Goal: Task Accomplishment & Management: Use online tool/utility

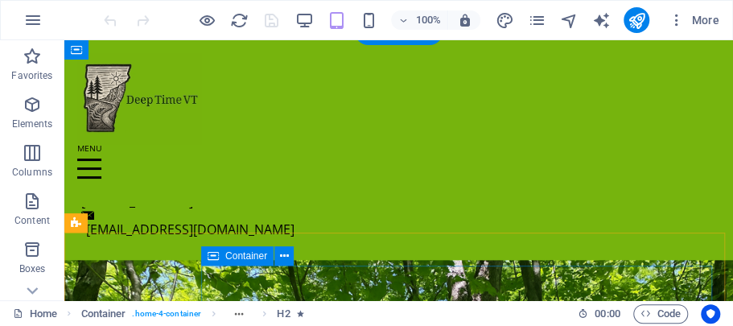
scroll to position [429, 0]
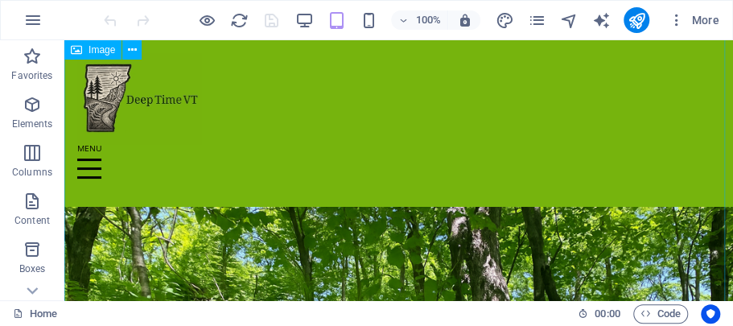
scroll to position [644, 0]
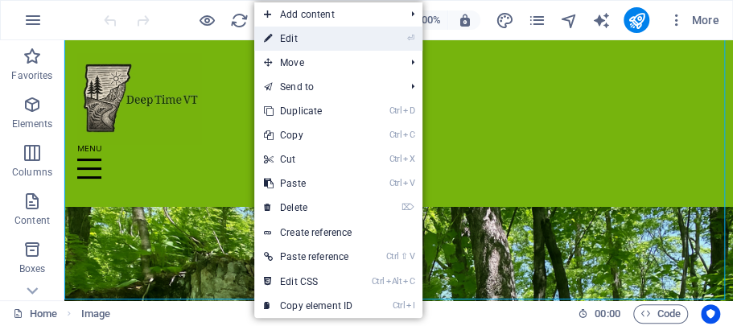
click at [290, 41] on link "⏎ Edit" at bounding box center [308, 39] width 108 height 24
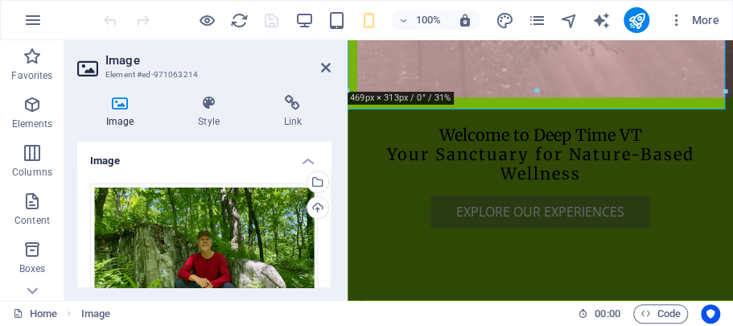
scroll to position [894, 0]
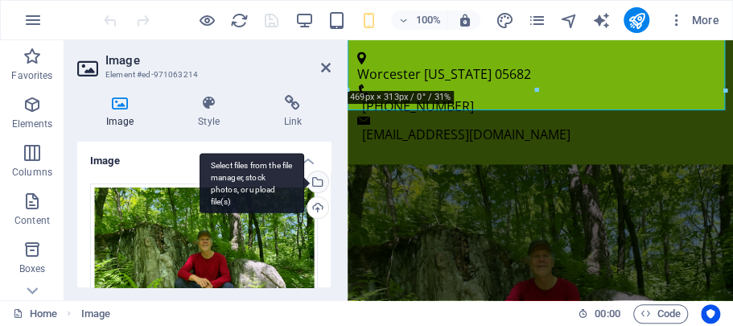
click at [315, 182] on div "Select files from the file manager, stock photos, or upload file(s)" at bounding box center [316, 183] width 24 height 24
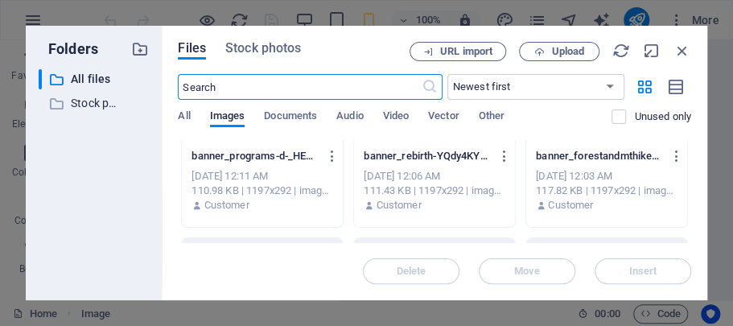
scroll to position [107, 0]
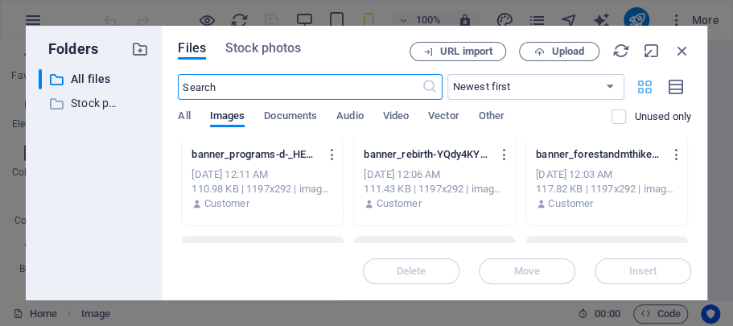
click at [644, 85] on icon "button" at bounding box center [645, 87] width 19 height 18
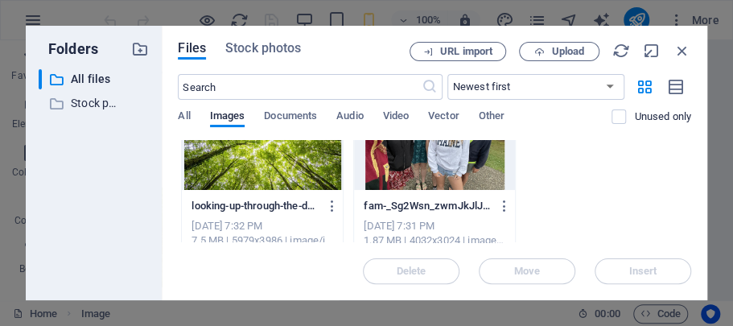
scroll to position [3134, 0]
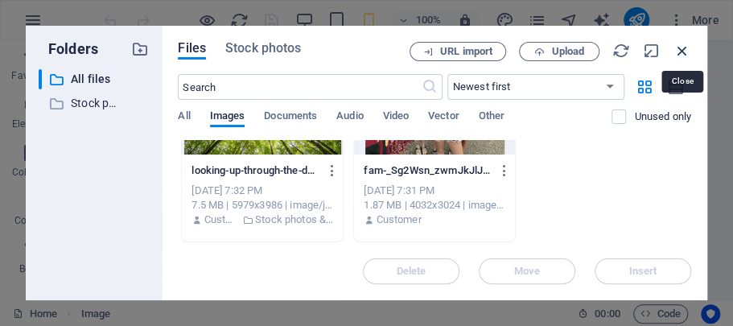
click at [682, 46] on icon "button" at bounding box center [683, 51] width 18 height 18
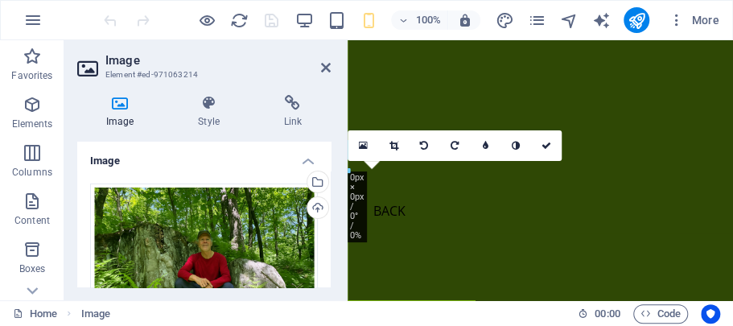
scroll to position [574, 0]
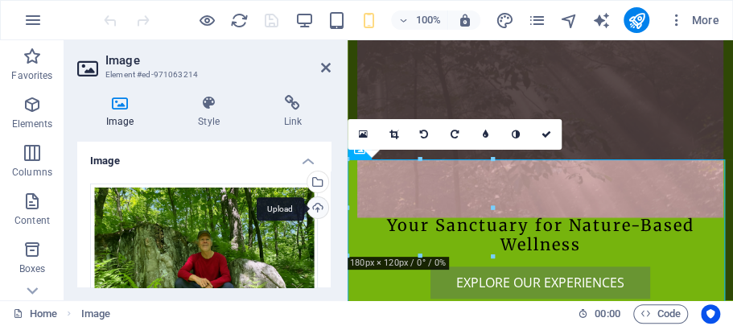
click at [316, 209] on div "Upload" at bounding box center [316, 209] width 24 height 24
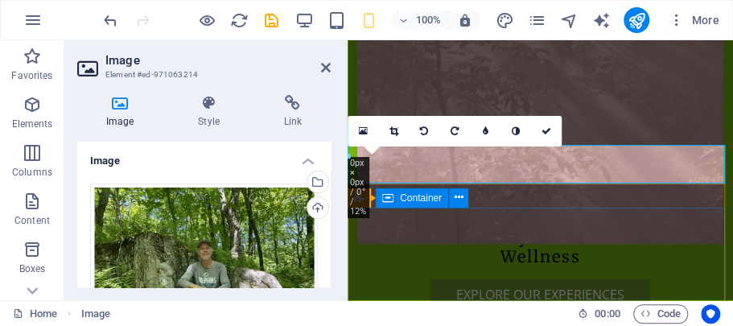
scroll to position [628, 0]
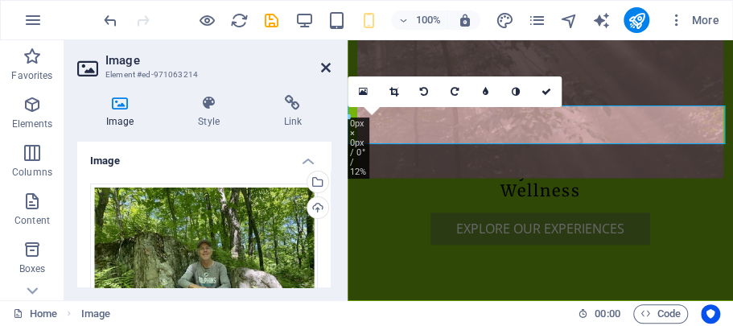
click at [324, 68] on icon at bounding box center [326, 67] width 10 height 13
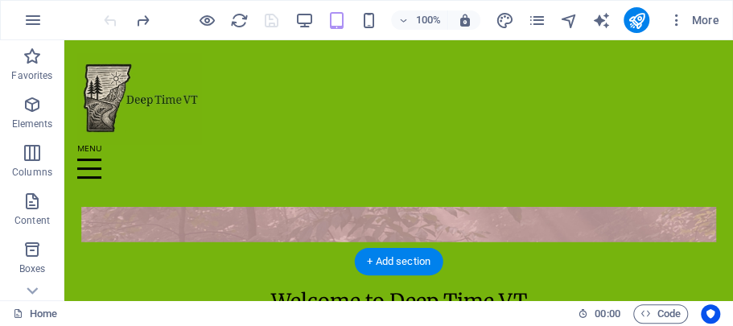
scroll to position [221, 0]
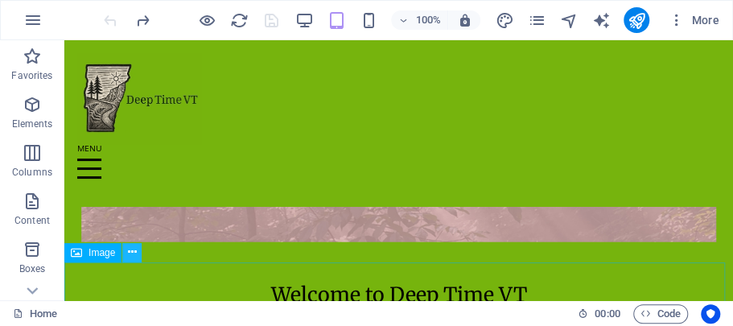
click at [133, 249] on icon at bounding box center [132, 252] width 9 height 17
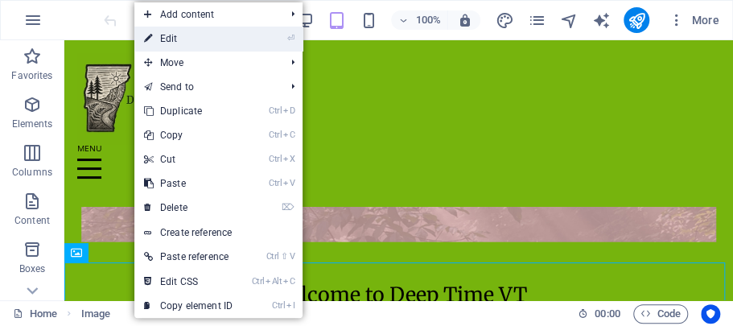
click at [182, 38] on link "⏎ Edit" at bounding box center [188, 39] width 108 height 24
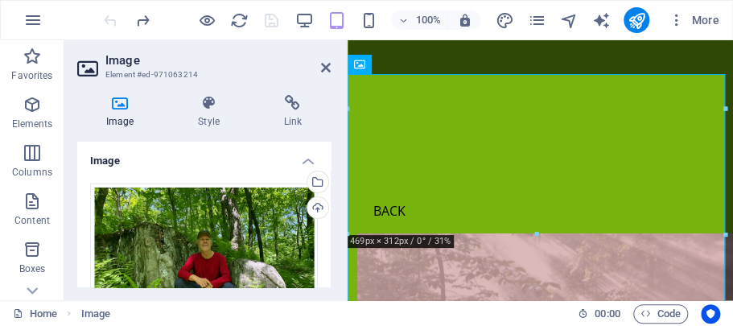
scroll to position [688, 0]
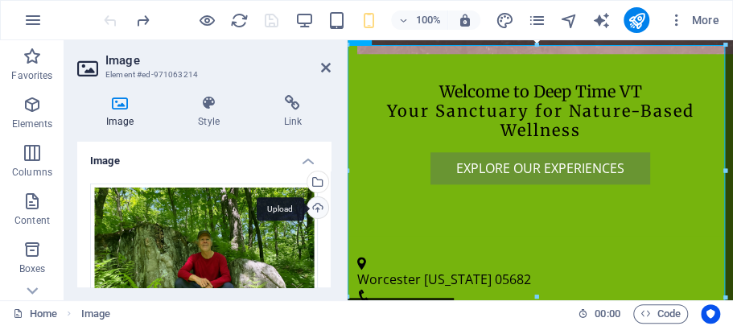
click at [314, 206] on div "Upload" at bounding box center [316, 209] width 24 height 24
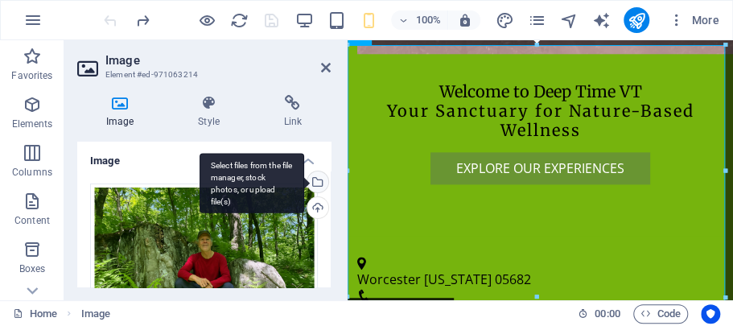
click at [316, 181] on div "Select files from the file manager, stock photos, or upload file(s)" at bounding box center [316, 183] width 24 height 24
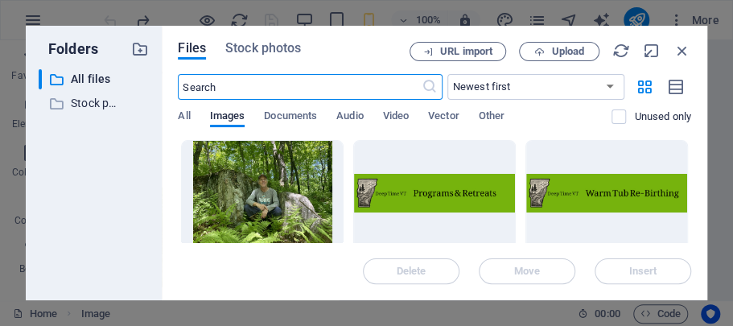
scroll to position [249, 0]
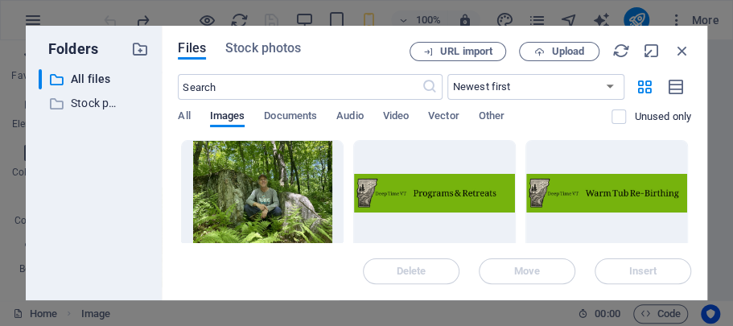
click at [293, 184] on div at bounding box center [262, 193] width 161 height 105
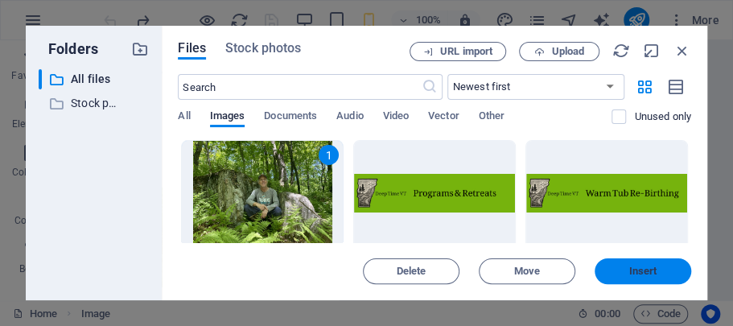
click at [641, 274] on span "Insert" at bounding box center [643, 271] width 28 height 10
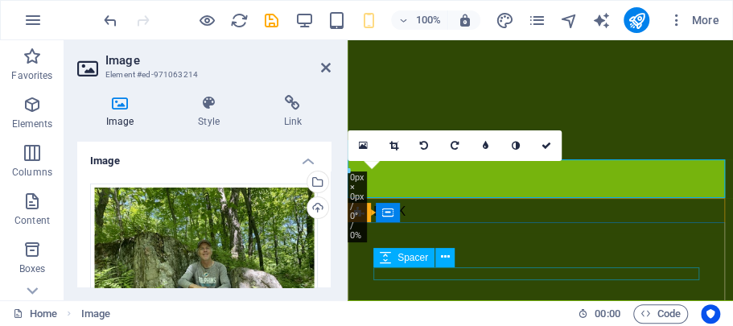
scroll to position [574, 0]
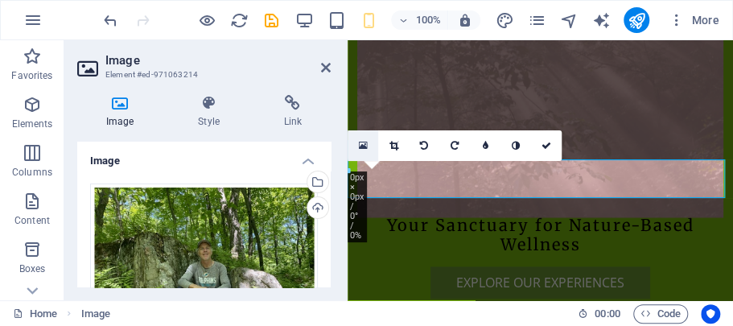
click at [363, 147] on icon at bounding box center [362, 145] width 9 height 11
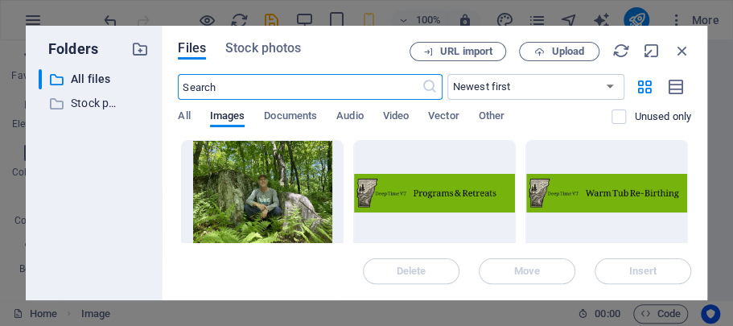
scroll to position [249, 0]
click at [309, 174] on div at bounding box center [262, 193] width 161 height 105
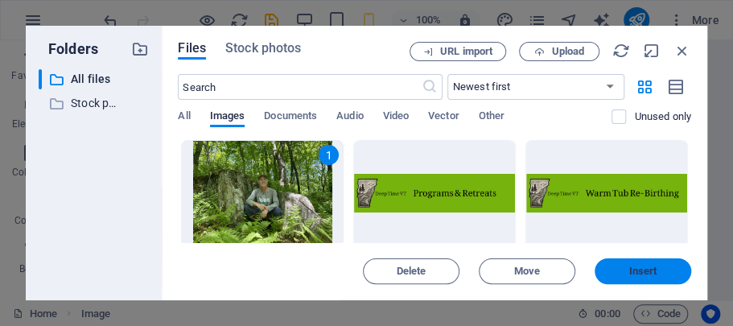
click at [659, 266] on span "Insert" at bounding box center [643, 271] width 84 height 10
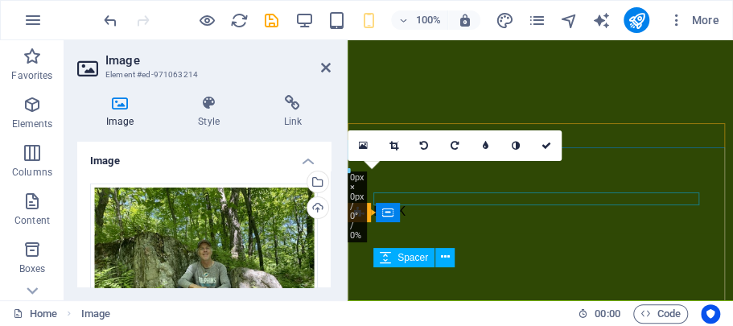
scroll to position [574, 0]
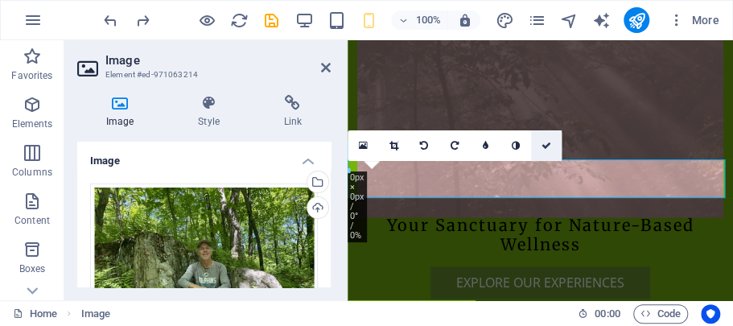
click at [545, 144] on icon at bounding box center [547, 146] width 10 height 10
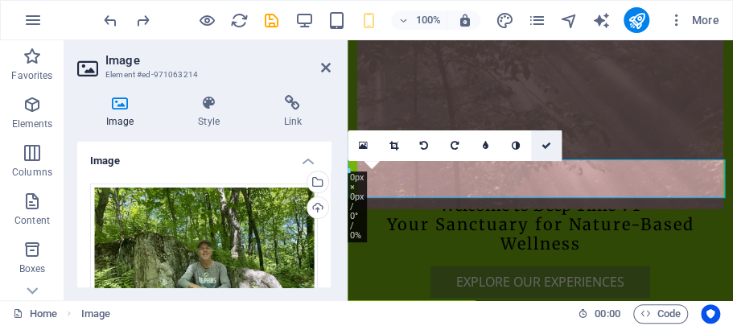
scroll to position [381, 0]
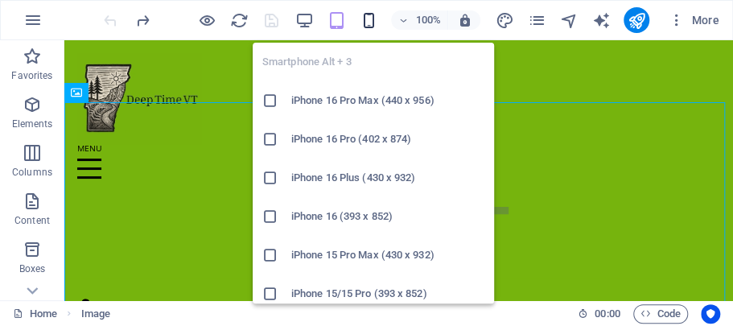
click at [372, 22] on icon "button" at bounding box center [369, 20] width 19 height 19
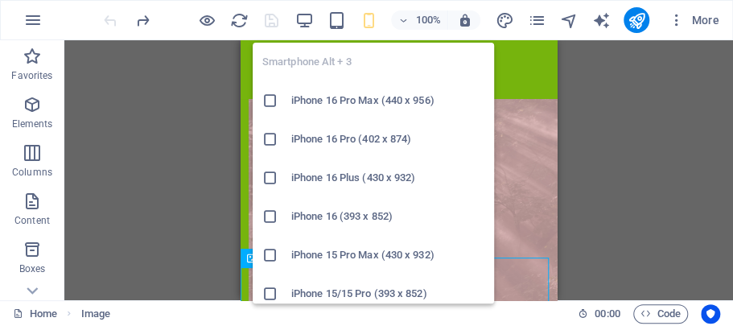
scroll to position [666, 0]
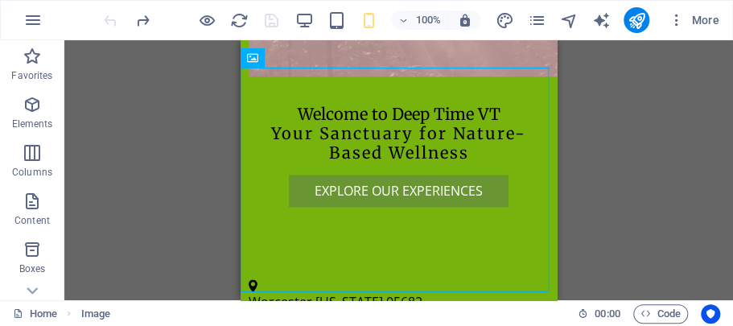
click at [606, 185] on div "H2 Container Container Banner Banner Container Container Menu Bar Container Ref…" at bounding box center [398, 170] width 669 height 260
click at [304, 61] on icon at bounding box center [308, 57] width 9 height 17
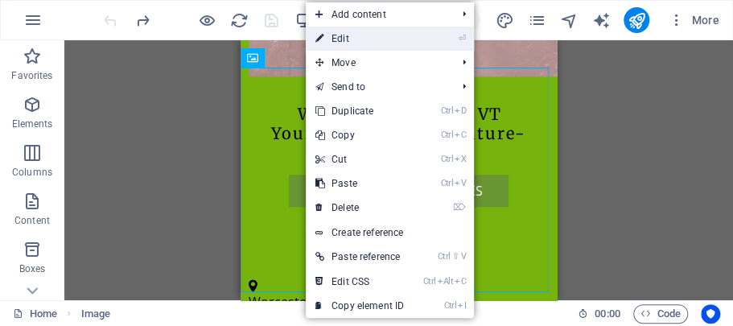
click at [336, 40] on link "⏎ Edit" at bounding box center [360, 39] width 108 height 24
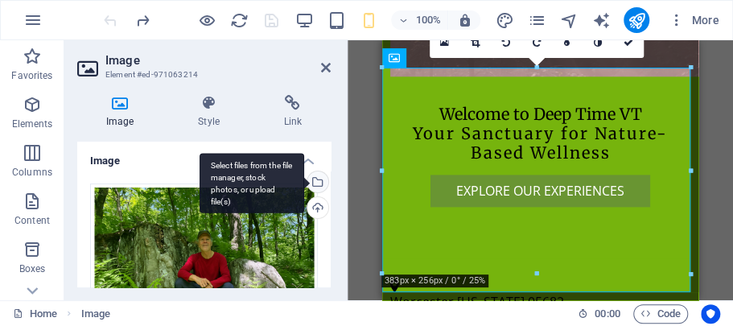
click at [315, 178] on div "Select files from the file manager, stock photos, or upload file(s)" at bounding box center [316, 183] width 24 height 24
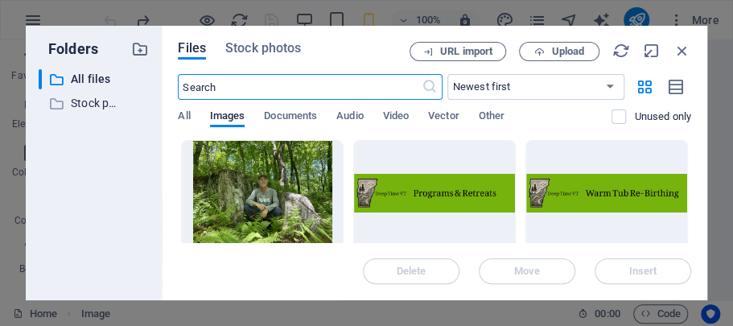
scroll to position [249, 0]
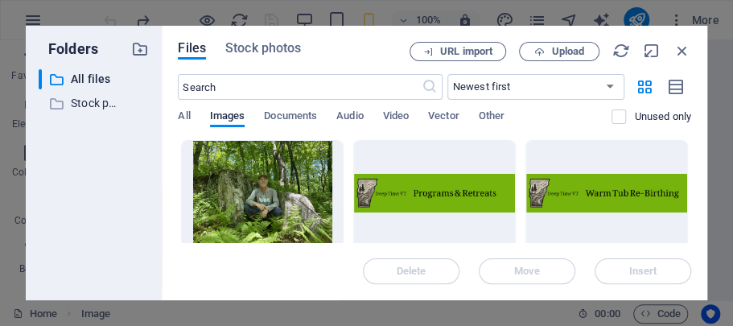
click at [299, 184] on div at bounding box center [262, 193] width 161 height 105
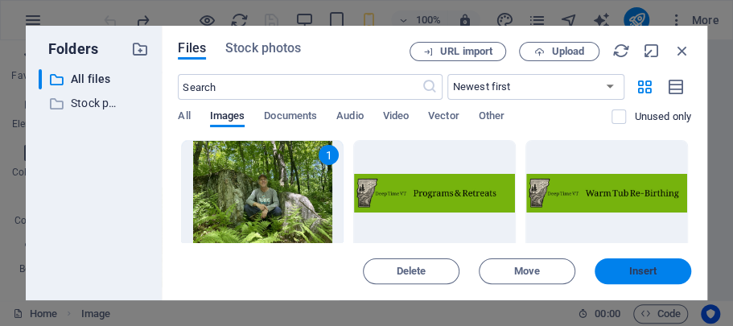
click at [621, 270] on span "Insert" at bounding box center [643, 271] width 84 height 10
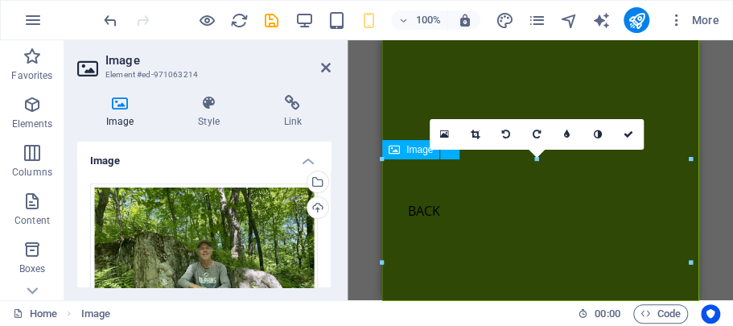
scroll to position [574, 0]
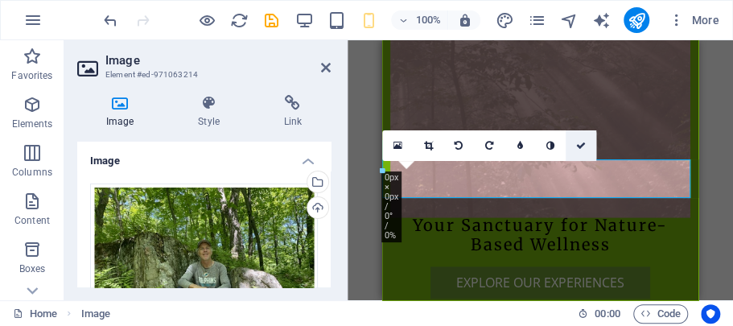
click at [578, 146] on icon at bounding box center [581, 146] width 10 height 10
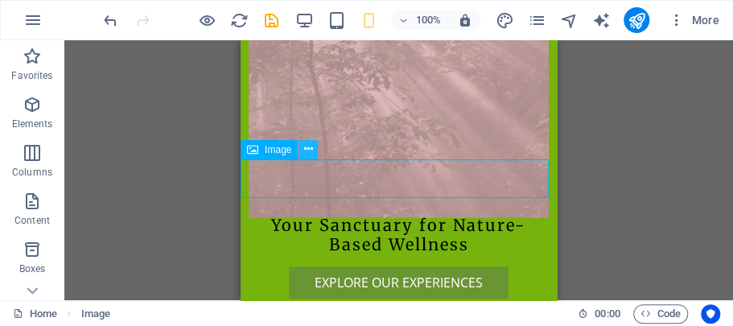
click at [308, 155] on icon at bounding box center [308, 149] width 9 height 17
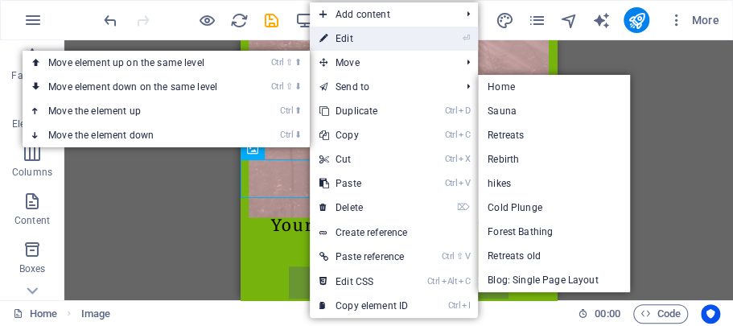
click at [341, 39] on link "⏎ Edit" at bounding box center [364, 39] width 108 height 24
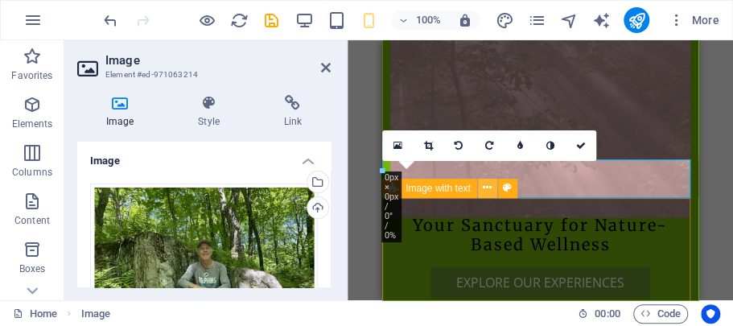
click at [486, 188] on icon at bounding box center [487, 188] width 9 height 17
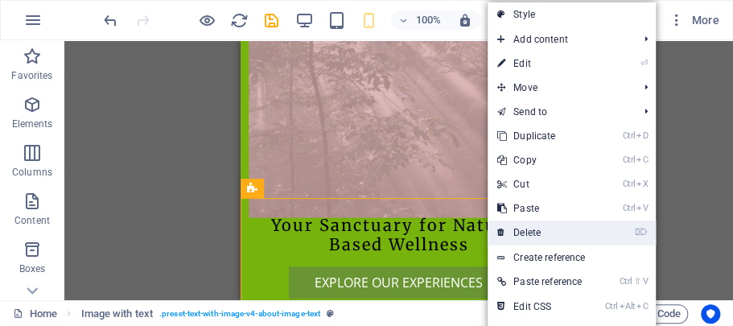
click at [520, 235] on link "⌦ Delete" at bounding box center [542, 233] width 108 height 24
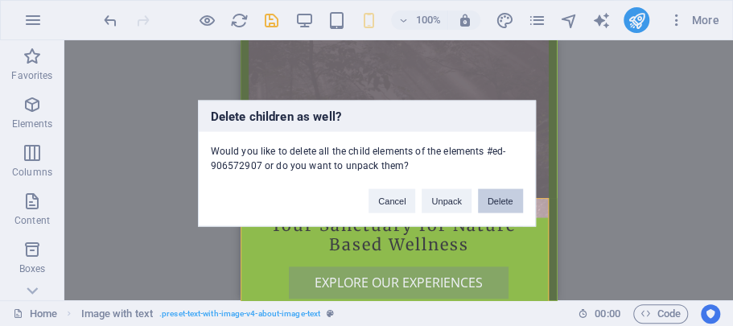
click at [486, 202] on button "Delete" at bounding box center [500, 200] width 45 height 24
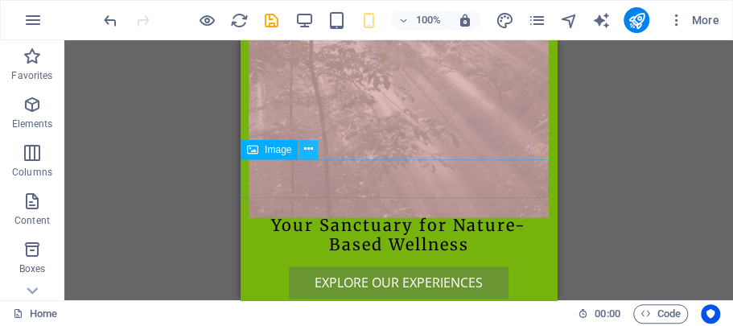
click at [311, 152] on icon at bounding box center [308, 149] width 9 height 17
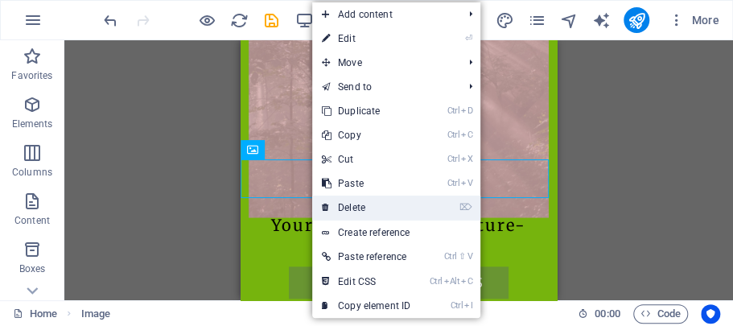
click at [358, 204] on link "⌦ Delete" at bounding box center [366, 208] width 108 height 24
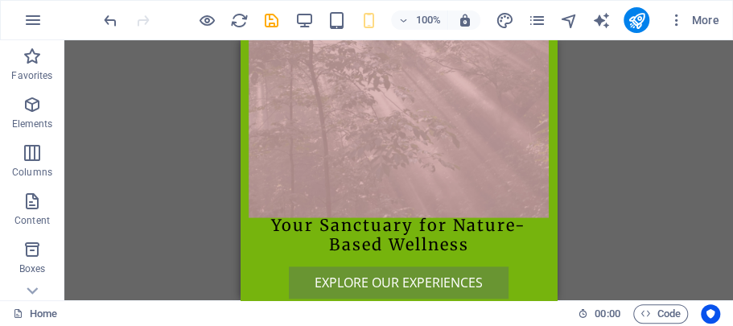
click at [569, 195] on div "Drag here to replace the existing content. Press “Ctrl” if you want to create a…" at bounding box center [398, 170] width 669 height 260
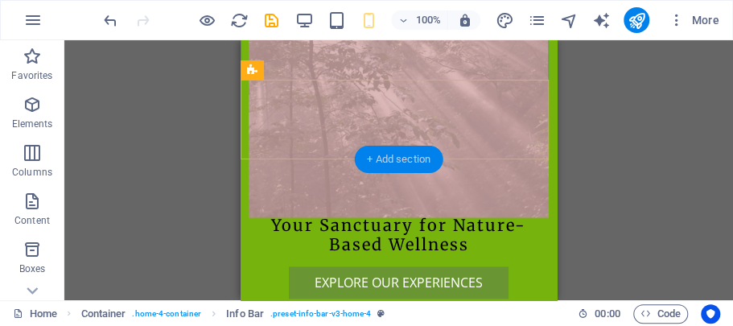
click at [411, 159] on div "+ Add section" at bounding box center [398, 159] width 89 height 27
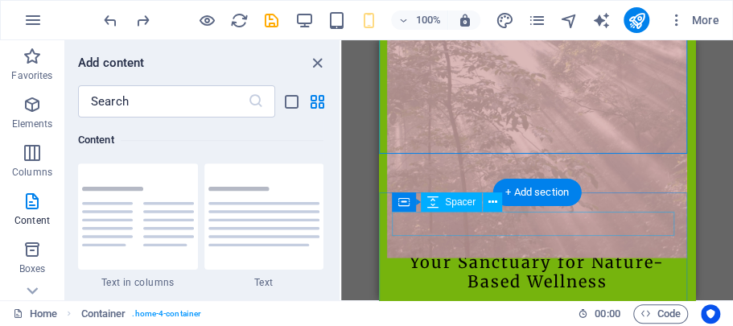
scroll to position [582, 0]
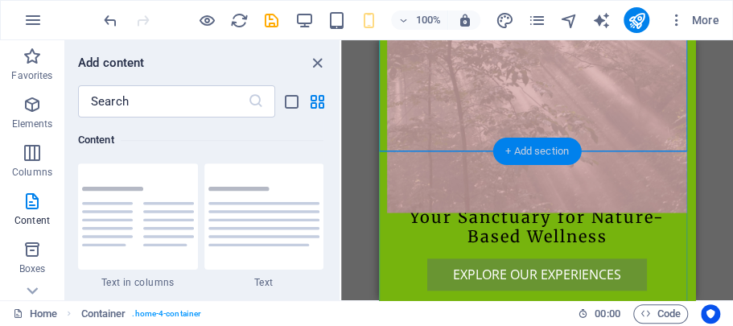
click at [536, 147] on div "+ Add section" at bounding box center [537, 151] width 89 height 27
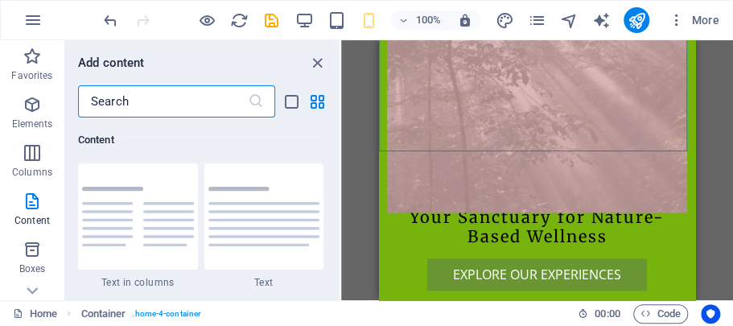
click at [150, 105] on input "text" at bounding box center [163, 101] width 170 height 32
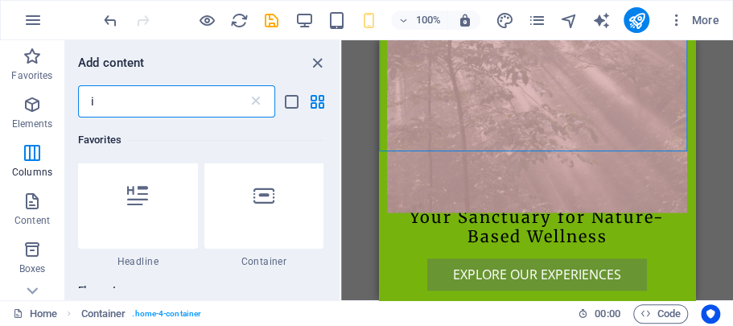
scroll to position [0, 0]
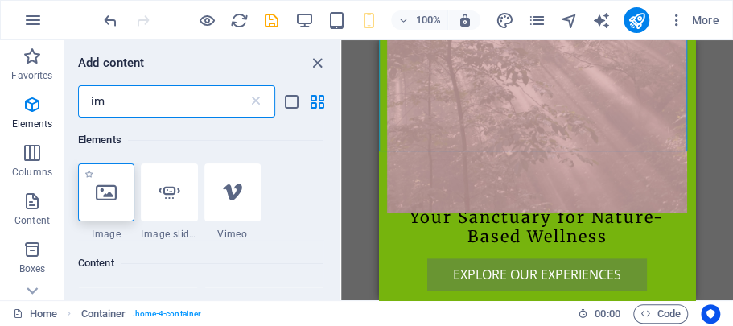
type input "im"
click at [114, 186] on icon at bounding box center [106, 192] width 21 height 21
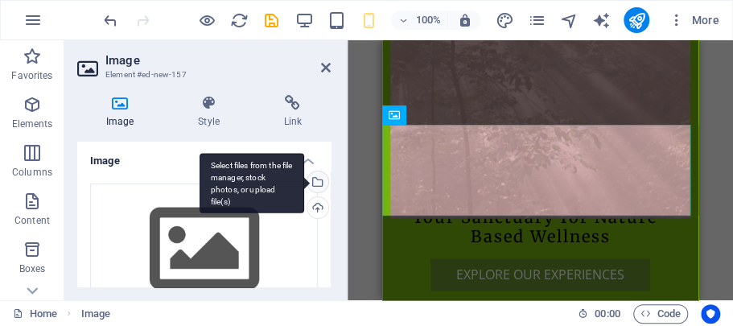
scroll to position [609, 0]
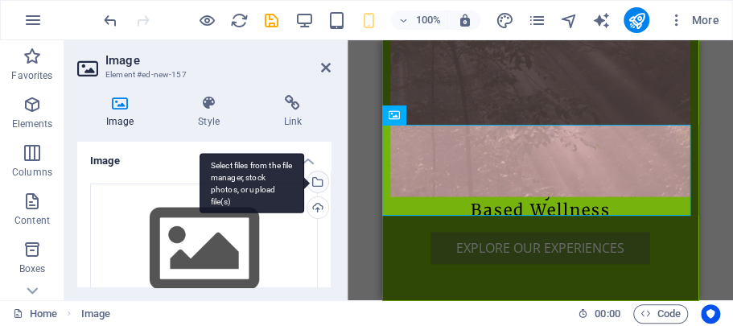
click at [304, 179] on div "Select files from the file manager, stock photos, or upload file(s)" at bounding box center [252, 183] width 105 height 60
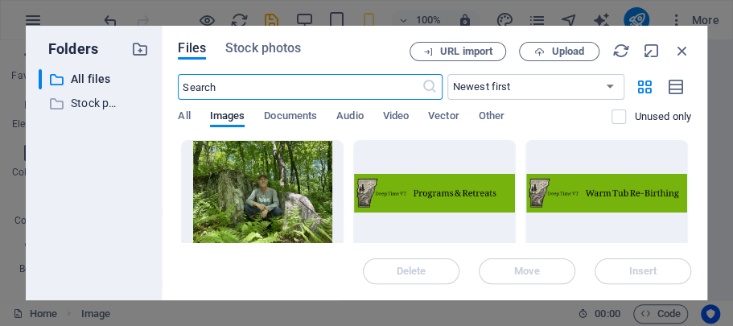
scroll to position [249, 0]
click at [312, 184] on div at bounding box center [262, 193] width 161 height 105
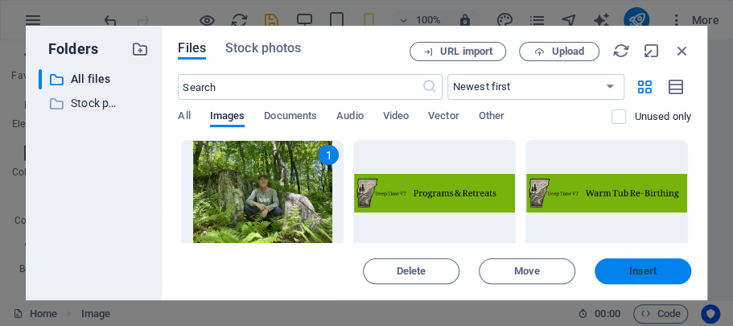
click at [629, 267] on span "Insert" at bounding box center [643, 271] width 28 height 10
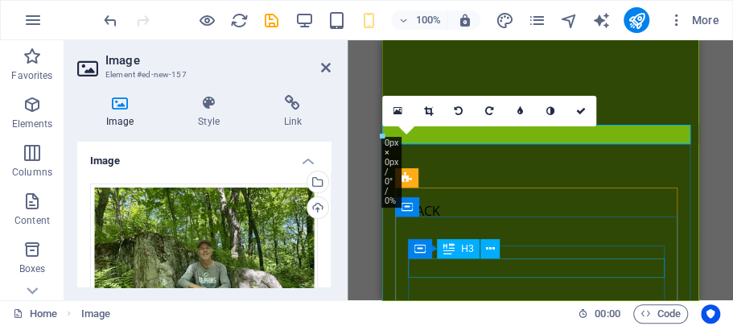
scroll to position [609, 0]
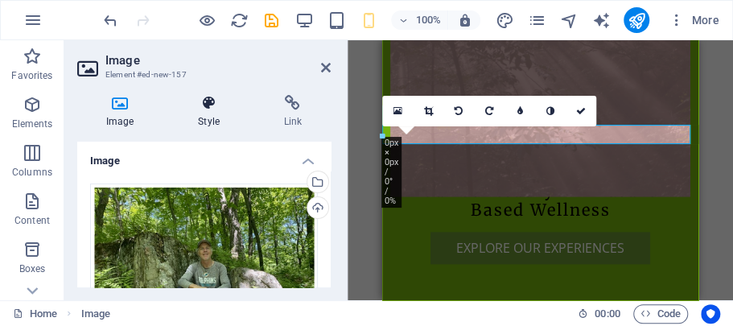
click at [215, 108] on icon at bounding box center [208, 103] width 79 height 16
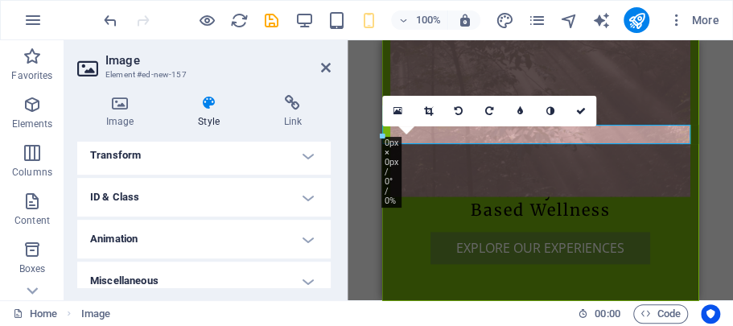
scroll to position [362, 0]
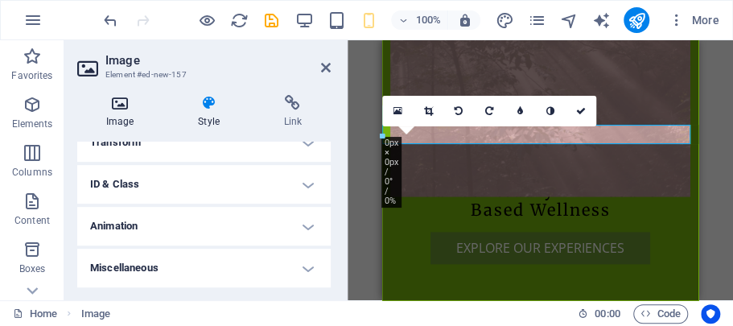
click at [130, 113] on h4 "Image" at bounding box center [123, 112] width 92 height 34
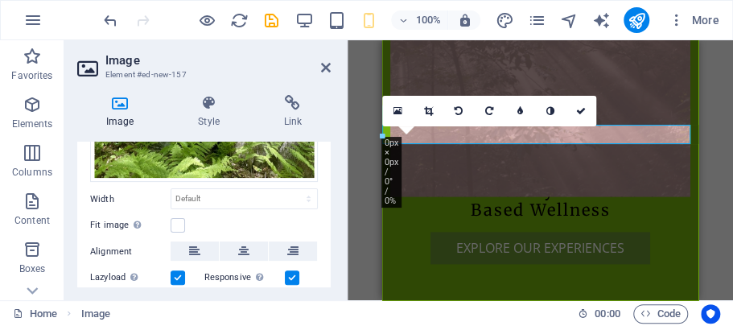
scroll to position [175, 0]
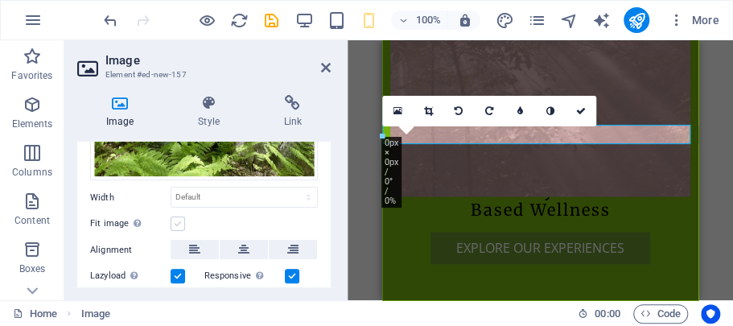
click at [177, 218] on label at bounding box center [178, 224] width 14 height 14
click at [0, 0] on input "Fit image Automatically fit image to a fixed width and height" at bounding box center [0, 0] width 0 height 0
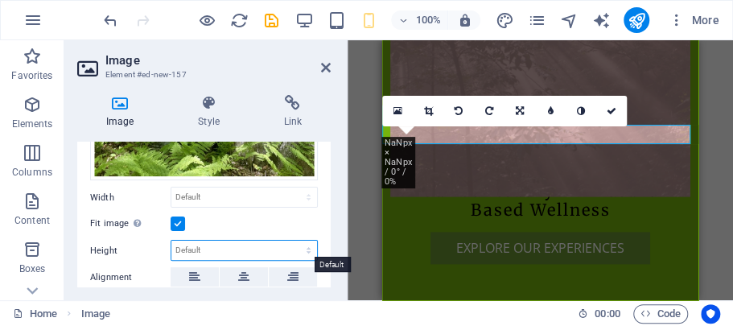
click at [204, 245] on select "Default auto px" at bounding box center [244, 250] width 146 height 19
click at [171, 241] on select "Default auto px" at bounding box center [244, 250] width 146 height 19
select select "DISABLED_OPTION_VALUE"
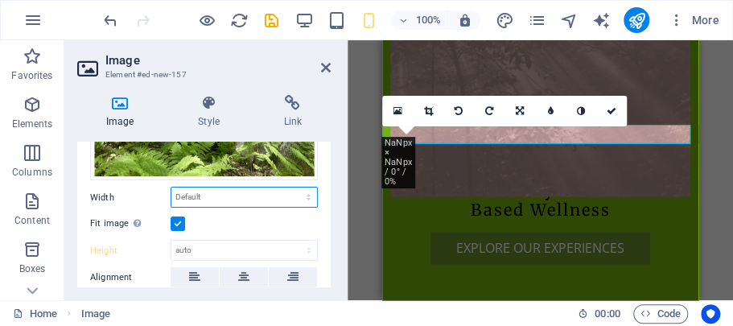
click at [200, 192] on select "Default auto px rem % em vh vw" at bounding box center [244, 197] width 146 height 19
click at [171, 188] on select "Default auto px rem % em vh vw" at bounding box center [244, 197] width 146 height 19
select select "DISABLED_OPTION_VALUE"
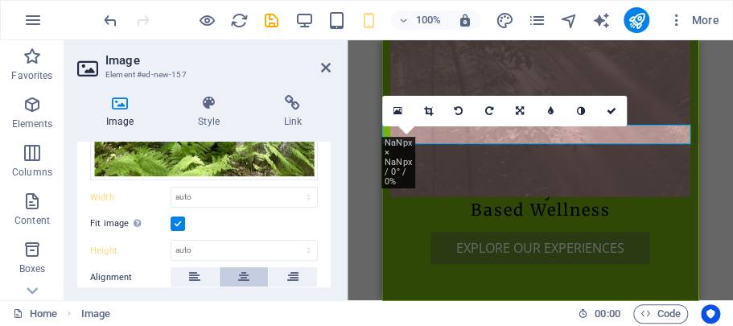
click at [243, 272] on icon at bounding box center [243, 276] width 11 height 19
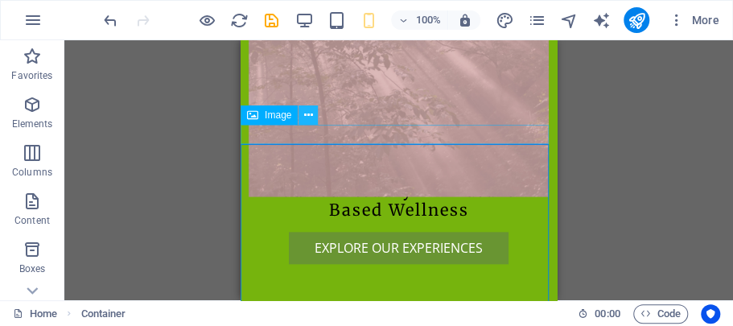
click at [306, 116] on icon at bounding box center [308, 115] width 9 height 17
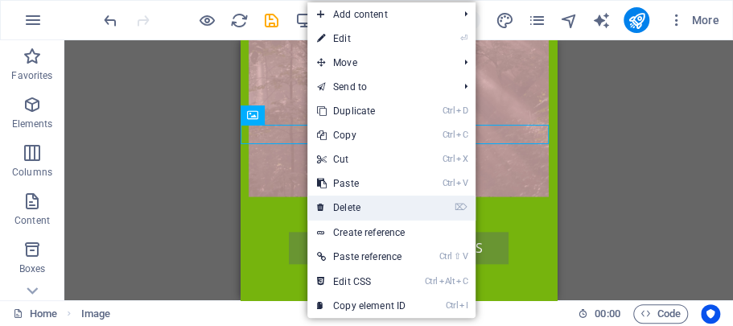
click at [353, 206] on link "⌦ Delete" at bounding box center [361, 208] width 108 height 24
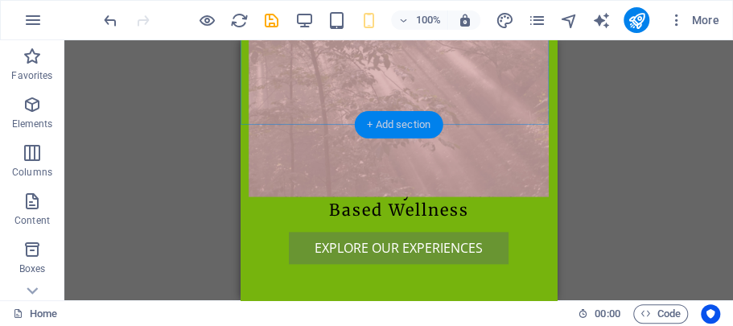
click at [390, 118] on div "+ Add section" at bounding box center [398, 124] width 89 height 27
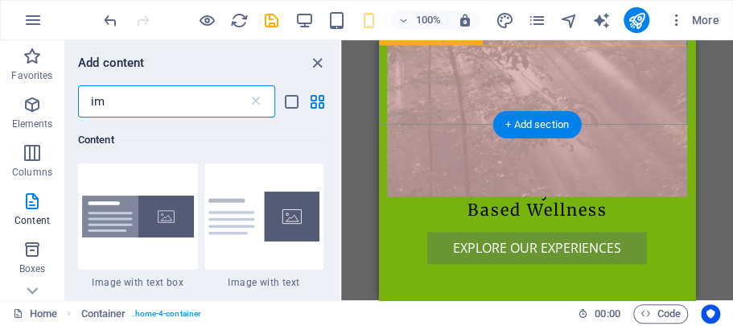
scroll to position [123, 0]
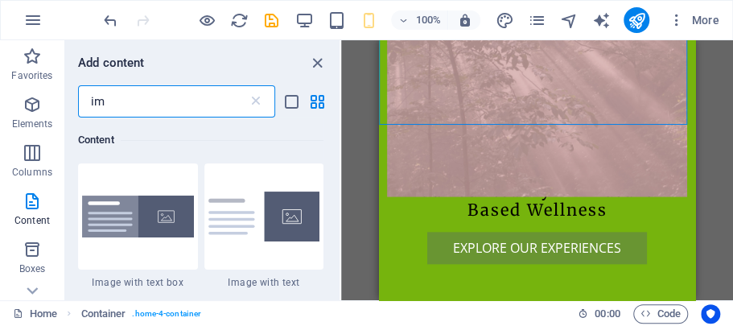
click at [133, 105] on input "im" at bounding box center [163, 101] width 170 height 32
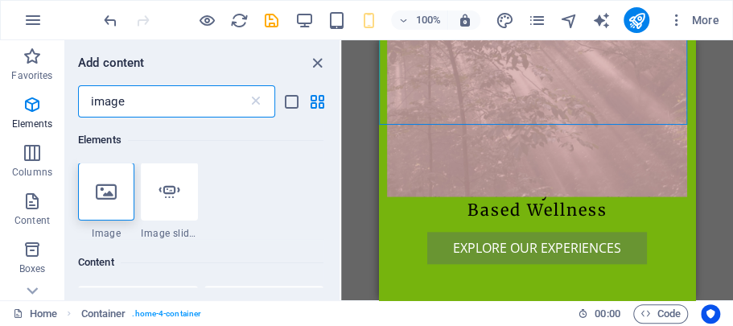
scroll to position [0, 0]
type input "image"
click at [109, 191] on icon at bounding box center [106, 192] width 21 height 21
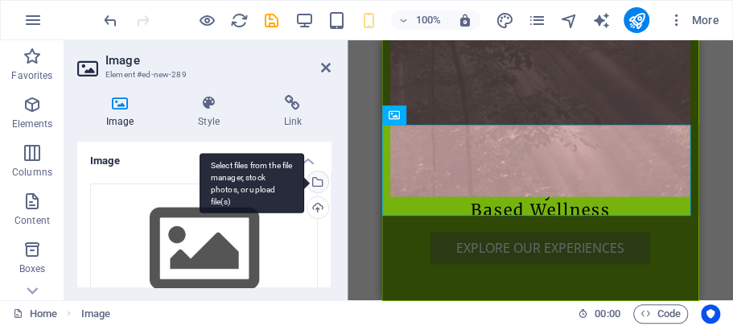
click at [314, 181] on div "Select files from the file manager, stock photos, or upload file(s)" at bounding box center [316, 183] width 24 height 24
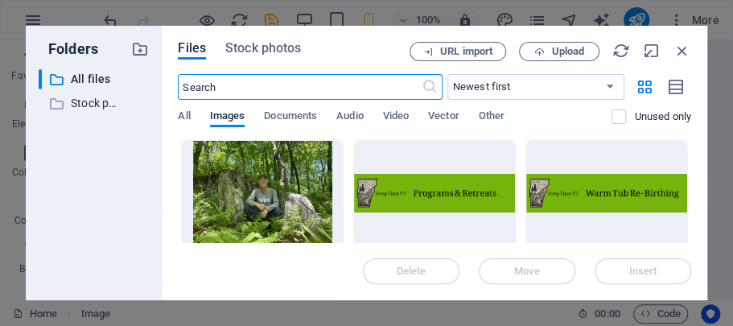
scroll to position [249, 0]
click at [313, 188] on div at bounding box center [262, 193] width 161 height 105
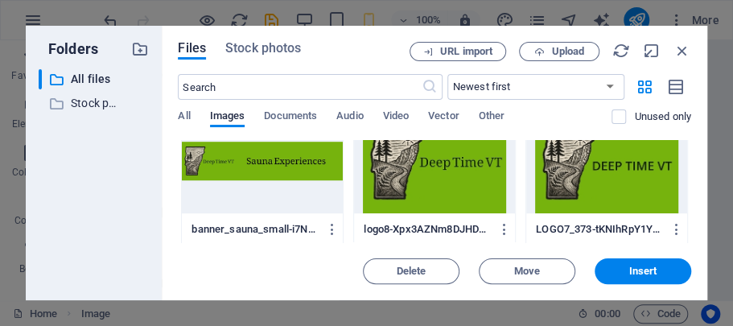
scroll to position [0, 0]
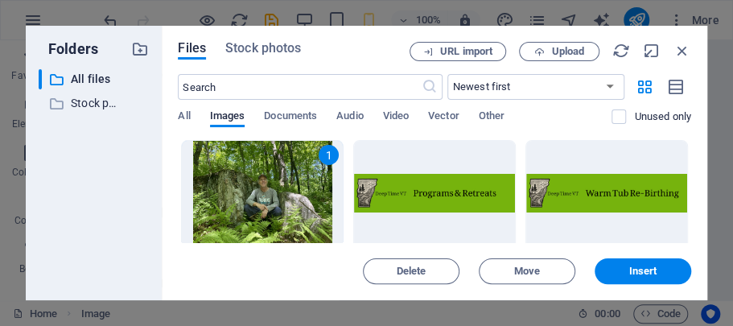
click at [324, 157] on div "1" at bounding box center [329, 155] width 20 height 20
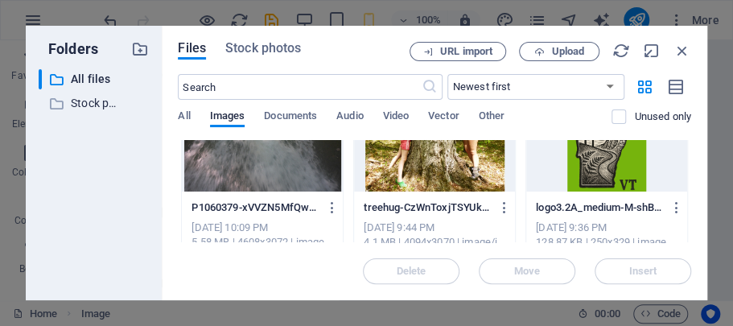
scroll to position [778, 0]
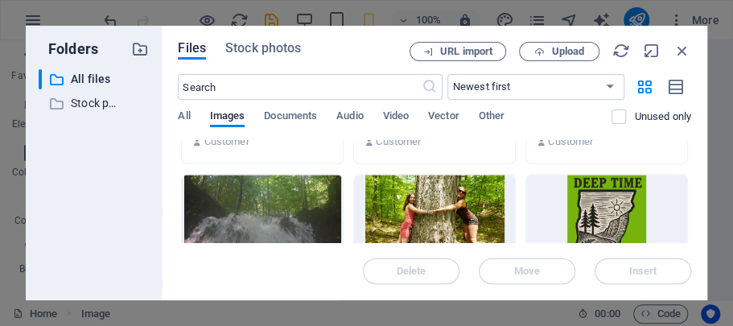
click at [446, 187] on div at bounding box center [434, 227] width 161 height 105
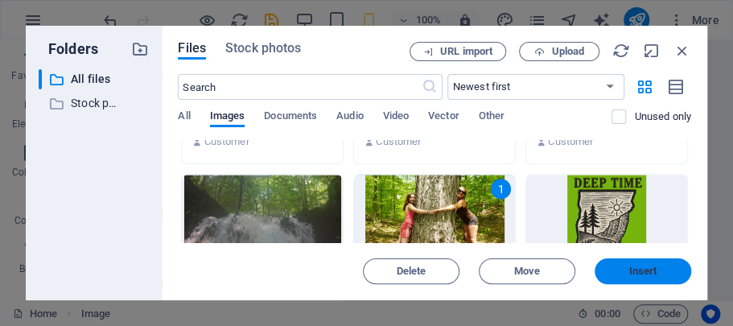
click at [629, 267] on span "Insert" at bounding box center [643, 271] width 28 height 10
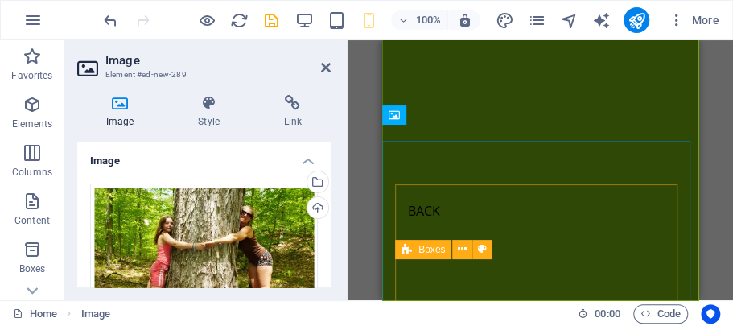
scroll to position [609, 0]
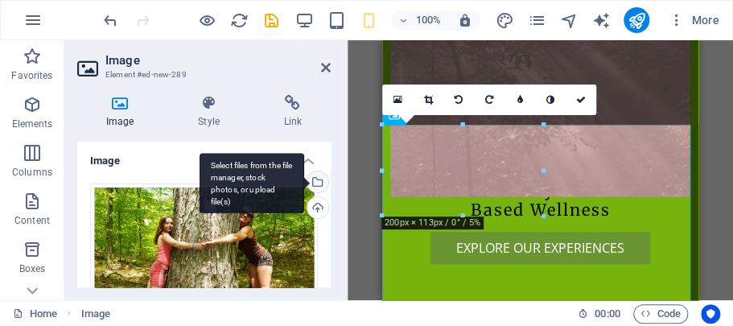
click at [316, 179] on div "Select files from the file manager, stock photos, or upload file(s)" at bounding box center [316, 183] width 24 height 24
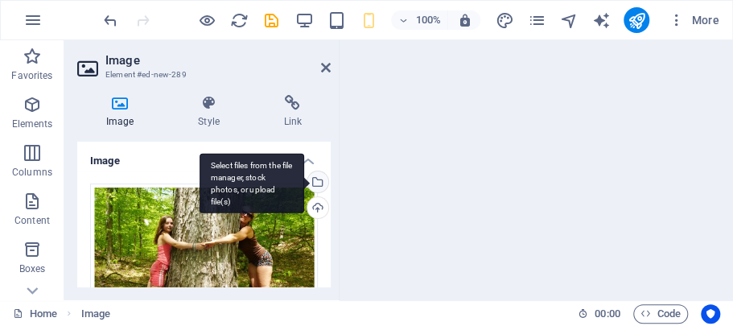
scroll to position [249, 0]
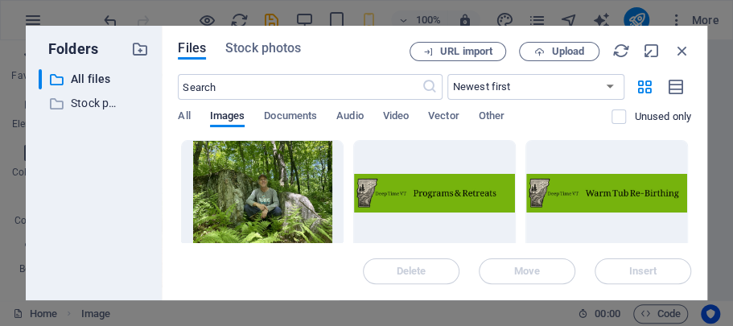
click at [278, 165] on div at bounding box center [262, 193] width 161 height 105
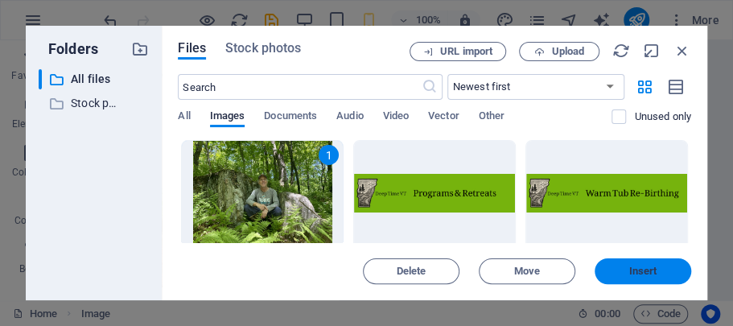
click at [629, 268] on span "Insert" at bounding box center [643, 271] width 28 height 10
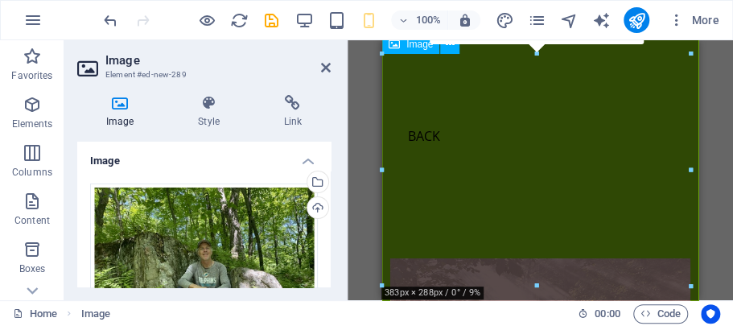
scroll to position [679, 0]
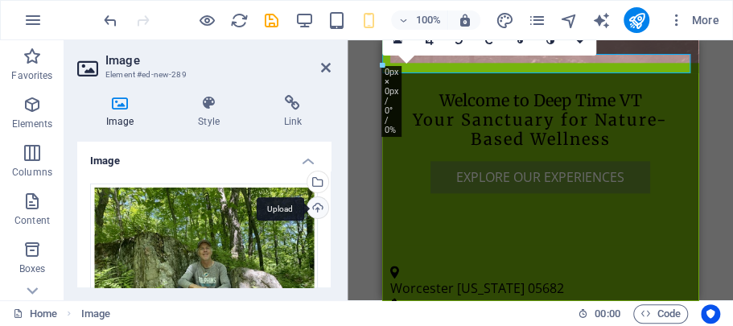
click at [315, 205] on div "Upload" at bounding box center [316, 209] width 24 height 24
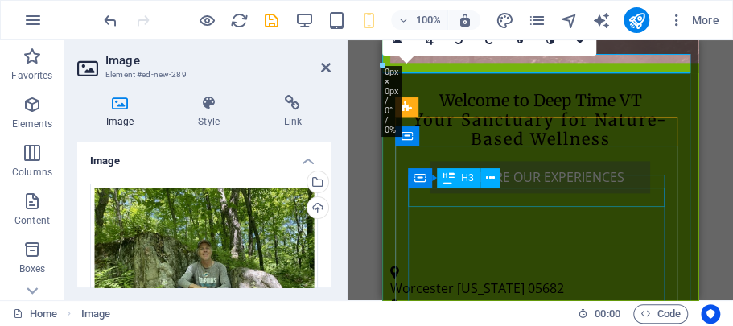
scroll to position [572, 0]
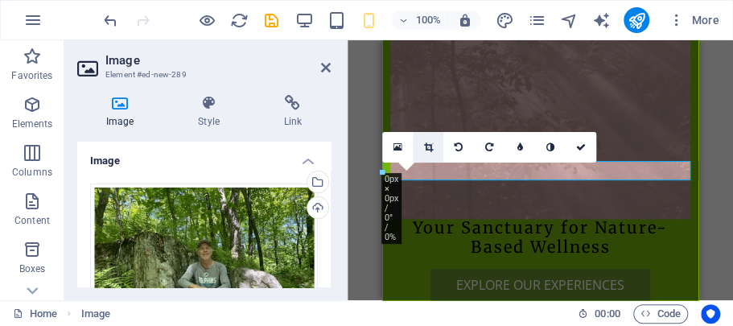
click at [426, 145] on icon at bounding box center [427, 147] width 9 height 10
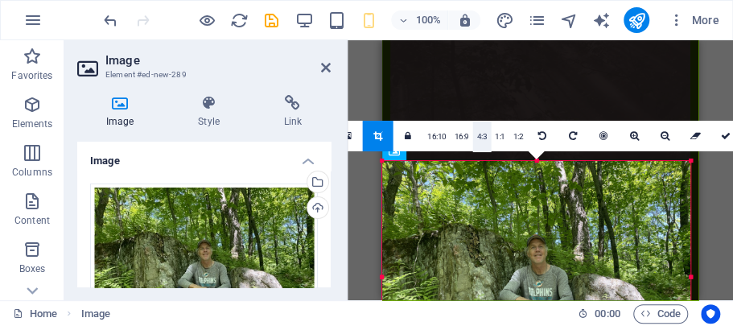
click at [485, 135] on link "4:3" at bounding box center [482, 137] width 19 height 31
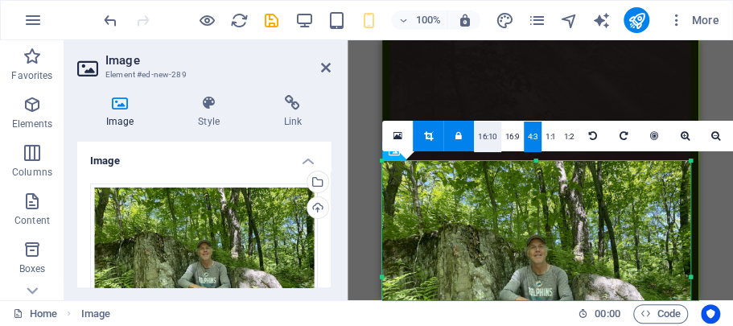
click at [487, 138] on link "16:10" at bounding box center [487, 137] width 27 height 31
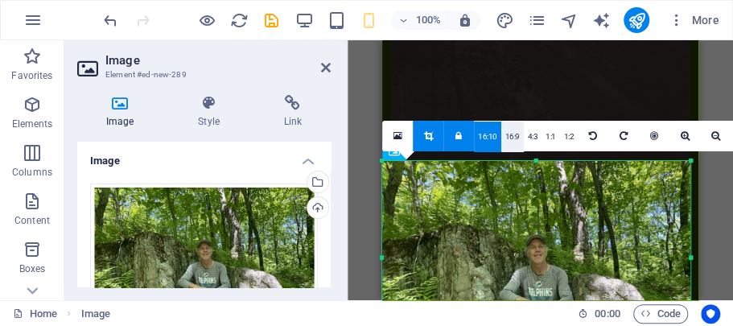
click at [509, 138] on link "16:9" at bounding box center [512, 137] width 23 height 31
click at [528, 137] on link "4:3" at bounding box center [533, 137] width 19 height 31
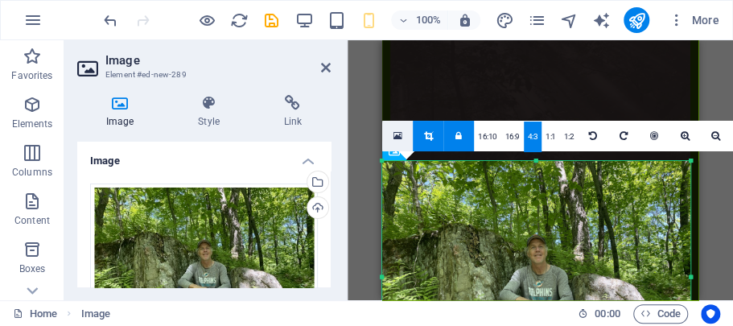
click at [401, 134] on icon at bounding box center [397, 135] width 9 height 11
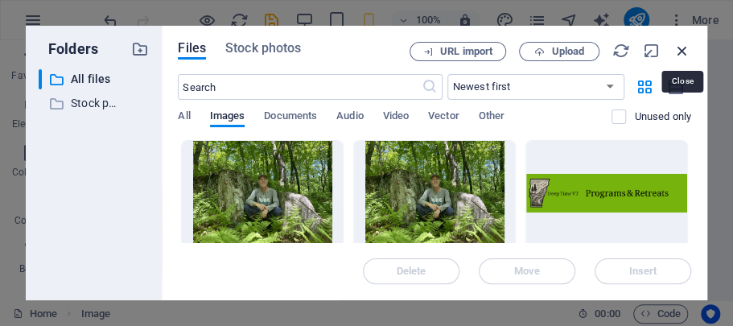
click at [684, 53] on icon "button" at bounding box center [683, 51] width 18 height 18
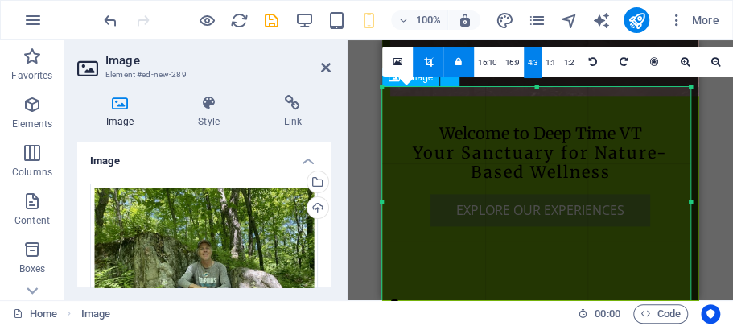
click at [512, 64] on link "16:9" at bounding box center [512, 62] width 23 height 31
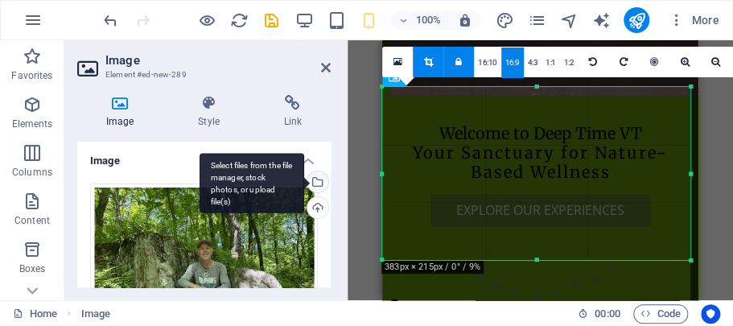
click at [316, 180] on div "Select files from the file manager, stock photos, or upload file(s)" at bounding box center [316, 183] width 24 height 24
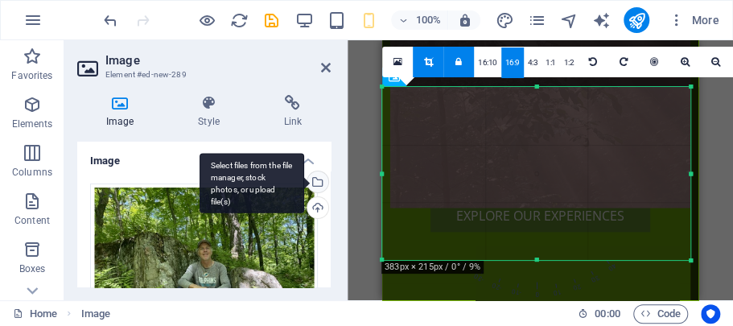
scroll to position [324, 0]
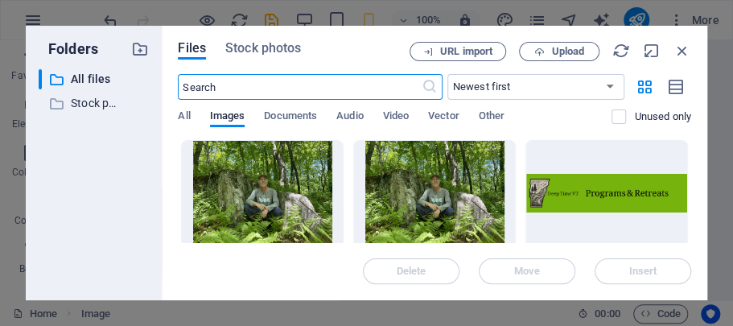
click at [287, 184] on div at bounding box center [262, 193] width 161 height 105
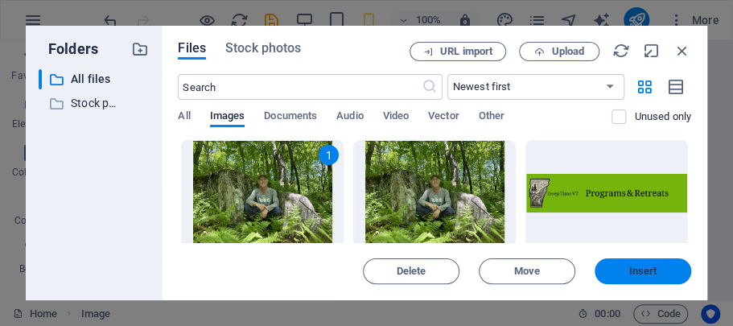
click at [625, 266] on button "Insert" at bounding box center [643, 271] width 97 height 26
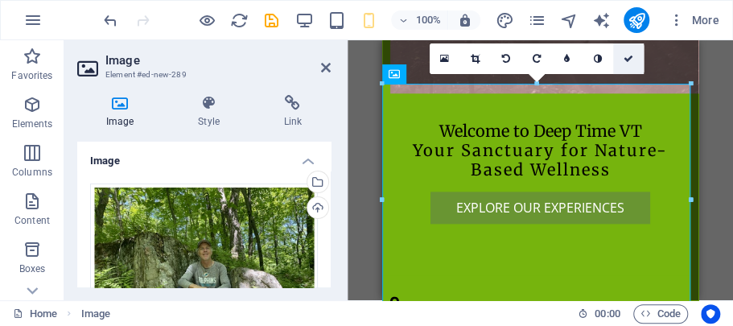
click at [626, 62] on icon at bounding box center [628, 59] width 10 height 10
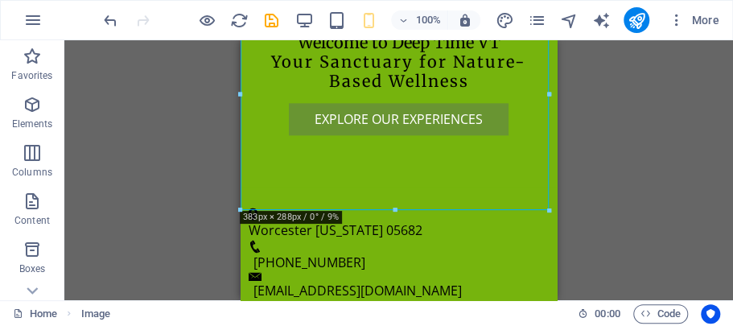
scroll to position [764, 0]
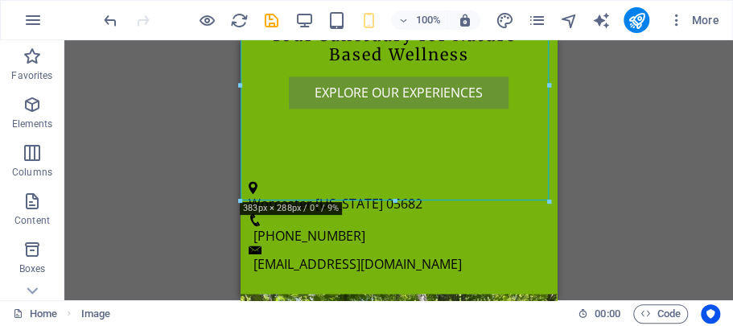
click at [390, 201] on div at bounding box center [395, 202] width 308 height 6
click at [312, 52] on icon at bounding box center [308, 50] width 9 height 17
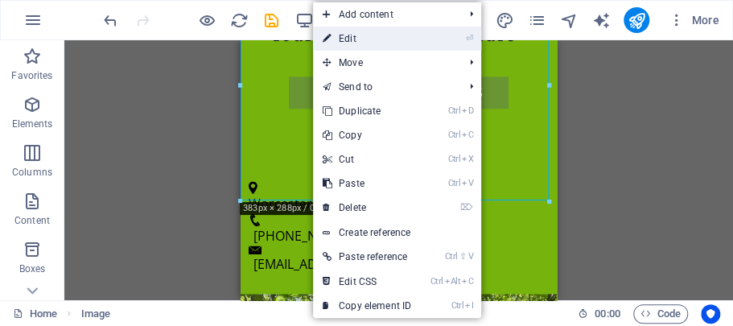
click at [348, 44] on link "⏎ Edit" at bounding box center [367, 39] width 108 height 24
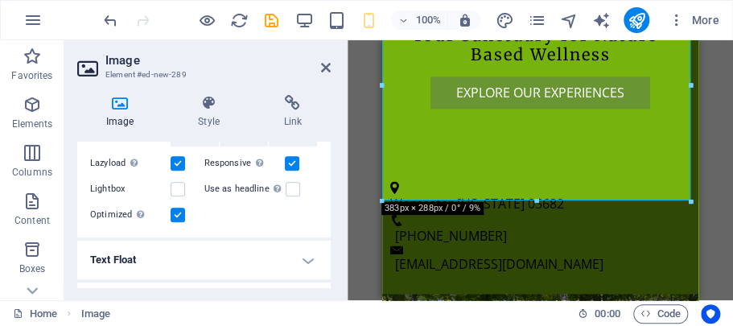
scroll to position [320, 0]
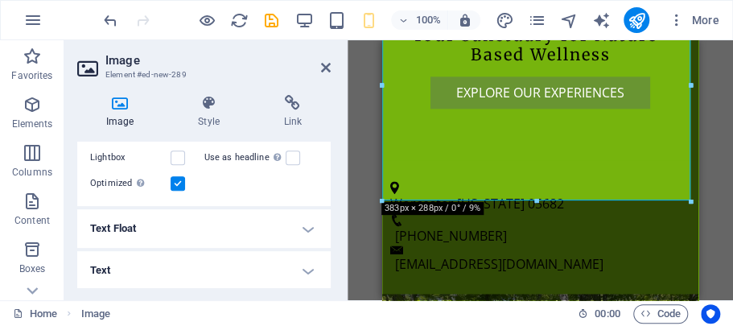
click at [301, 269] on h4 "Text" at bounding box center [204, 270] width 254 height 39
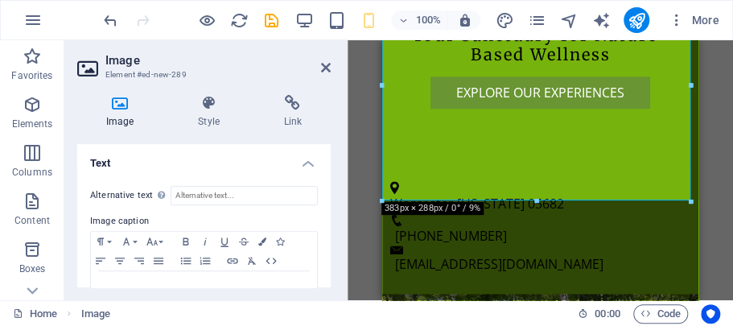
scroll to position [470, 0]
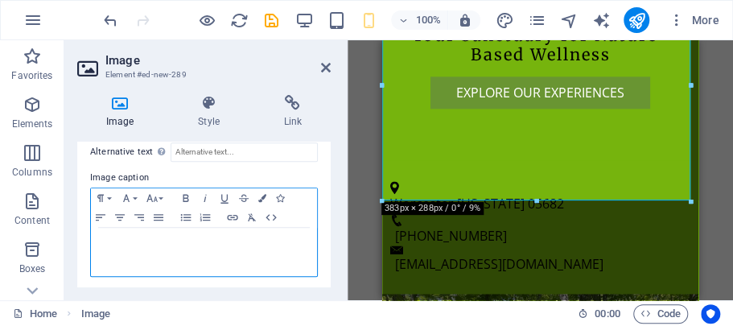
click at [276, 242] on p at bounding box center [204, 243] width 210 height 14
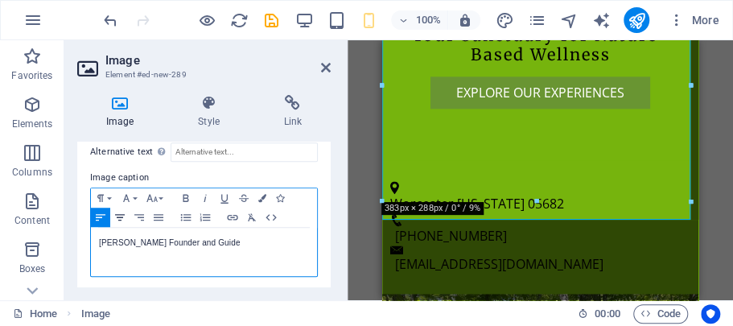
click at [117, 217] on icon "button" at bounding box center [119, 217] width 19 height 13
click at [135, 195] on button "Font Family" at bounding box center [130, 197] width 26 height 19
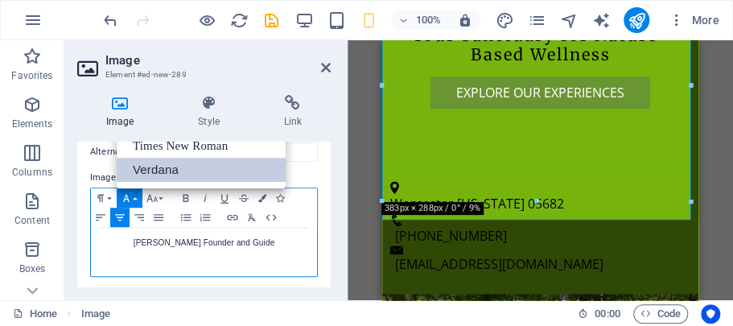
click at [155, 166] on link "Verdana" at bounding box center [201, 170] width 169 height 24
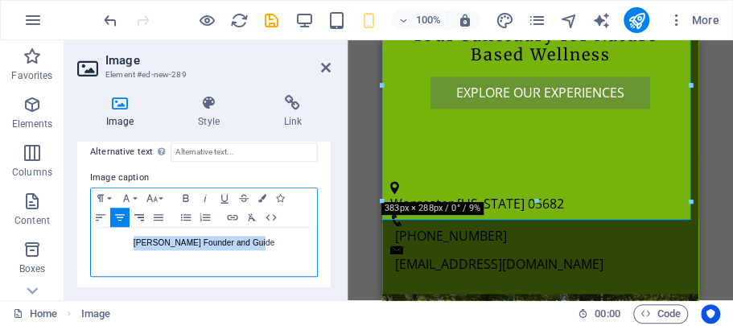
drag, startPoint x: 275, startPoint y: 241, endPoint x: 138, endPoint y: 218, distance: 138.7
click at [138, 229] on div "[PERSON_NAME] Founder and Guide ​" at bounding box center [204, 252] width 226 height 48
click at [136, 193] on button "Font Family" at bounding box center [130, 197] width 26 height 19
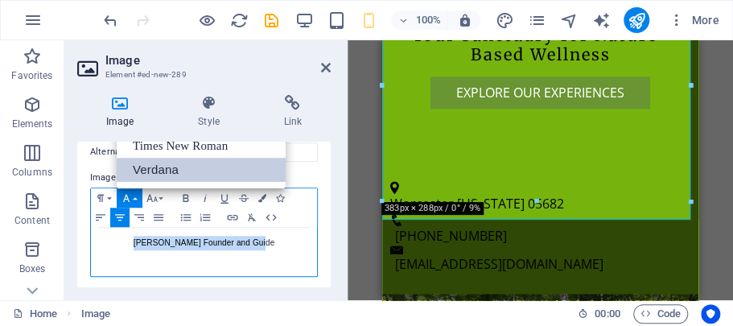
click at [155, 167] on link "Verdana" at bounding box center [201, 170] width 169 height 24
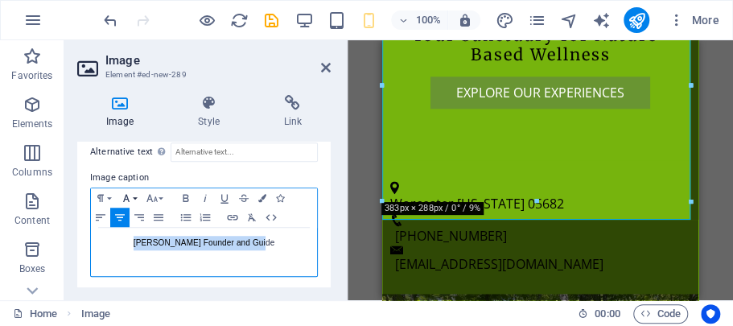
click at [135, 192] on icon "button" at bounding box center [126, 198] width 19 height 13
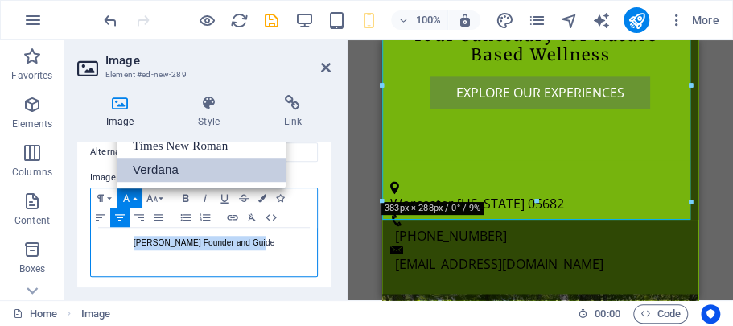
scroll to position [0, 0]
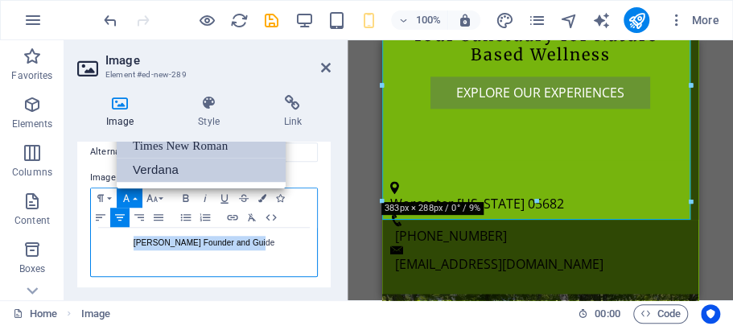
click at [214, 145] on link "Times New Roman" at bounding box center [201, 146] width 169 height 24
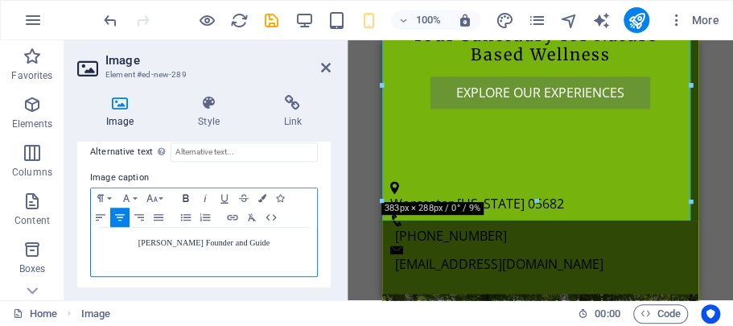
click at [185, 195] on icon "button" at bounding box center [186, 198] width 6 height 7
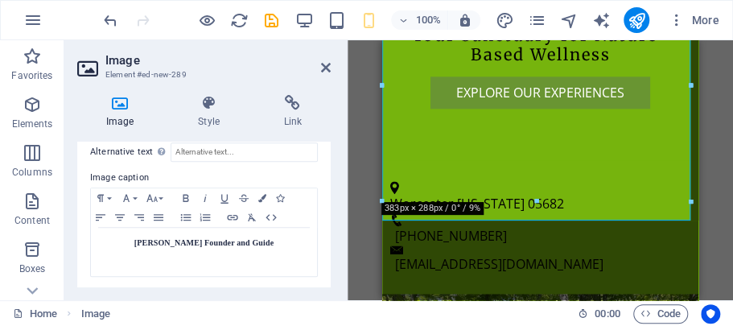
click at [327, 77] on header "Image Element #ed-new-289" at bounding box center [204, 61] width 254 height 42
click at [272, 19] on icon "save" at bounding box center [271, 20] width 19 height 19
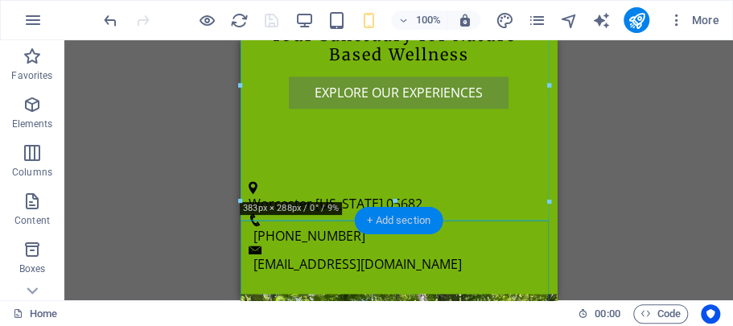
click at [394, 225] on div "+ Add section" at bounding box center [398, 220] width 89 height 27
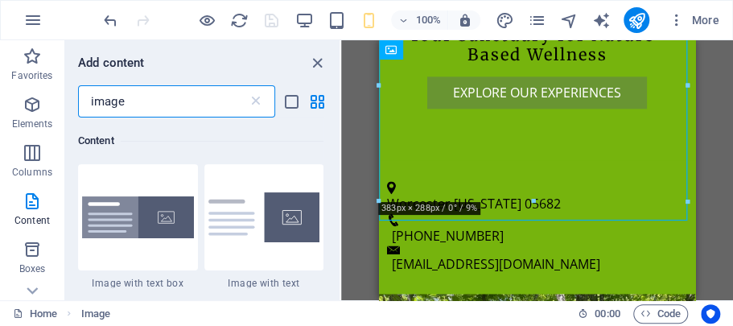
scroll to position [123, 0]
drag, startPoint x: 145, startPoint y: 102, endPoint x: 0, endPoint y: 64, distance: 150.0
click at [0, 64] on div "Favorites Elements Columns Content Boxes Accordion Tables Features Images Slide…" at bounding box center [170, 170] width 341 height 260
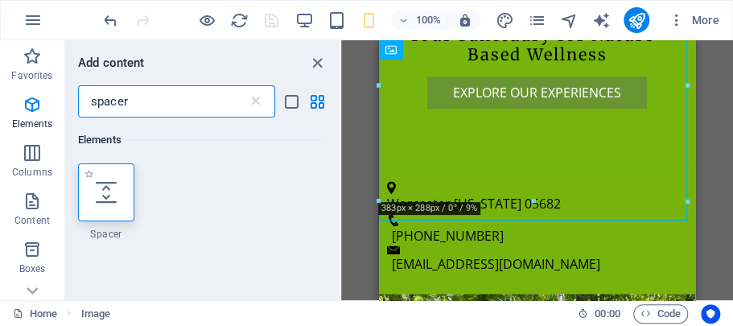
scroll to position [0, 0]
type input "spacer"
click at [104, 193] on icon at bounding box center [106, 192] width 21 height 21
select select "px"
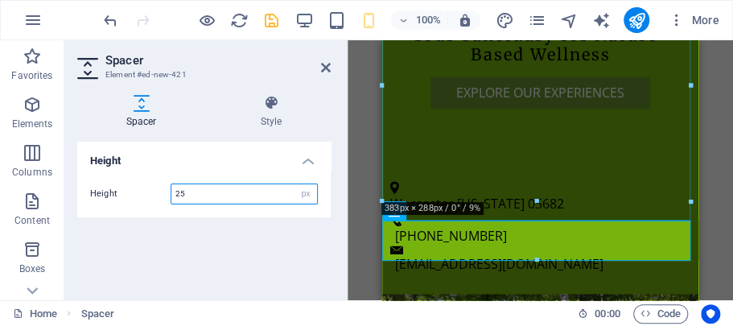
type input "25"
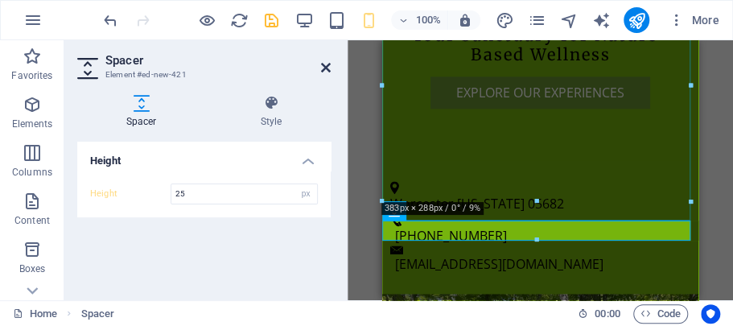
drag, startPoint x: 327, startPoint y: 68, endPoint x: 84, endPoint y: 23, distance: 247.2
click at [327, 68] on icon at bounding box center [326, 67] width 10 height 13
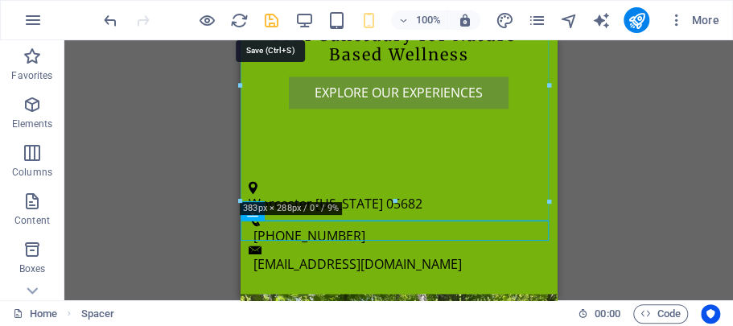
click at [274, 21] on icon "save" at bounding box center [271, 20] width 19 height 19
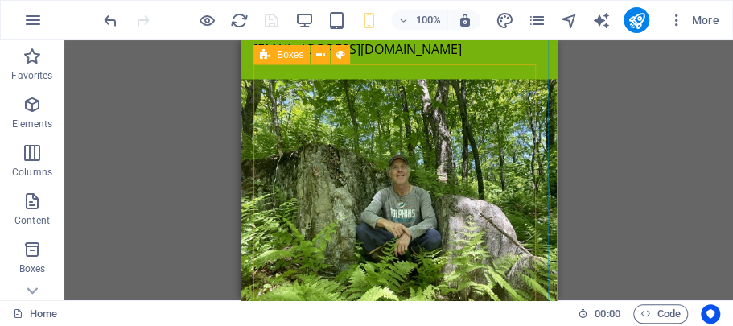
scroll to position [1086, 0]
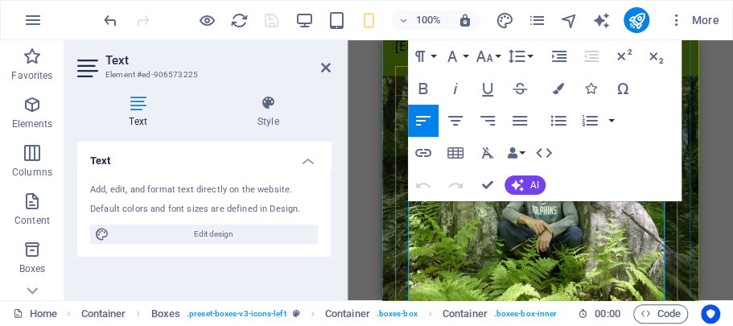
scroll to position [979, 0]
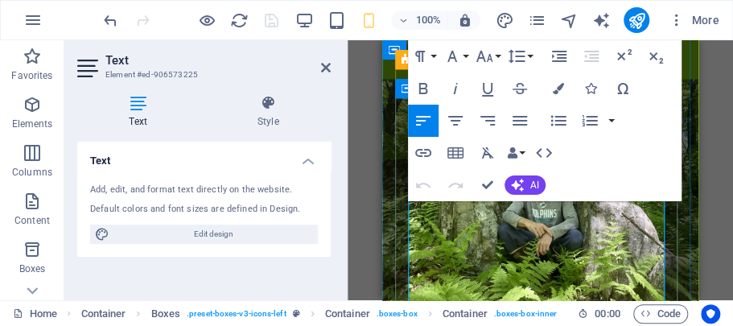
drag, startPoint x: 609, startPoint y: 255, endPoint x: 556, endPoint y: 253, distance: 52.4
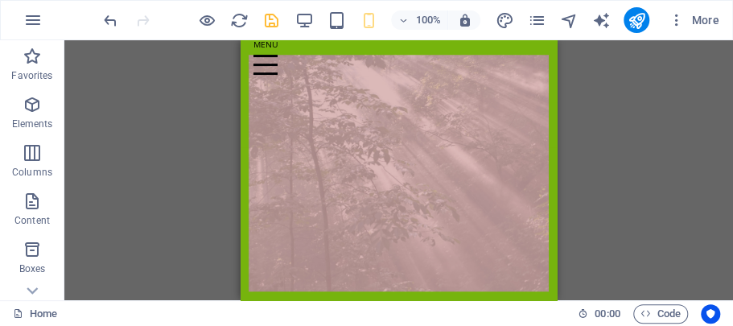
scroll to position [352, 0]
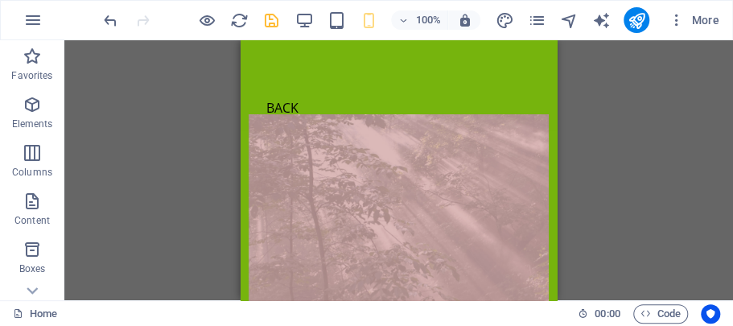
drag, startPoint x: 554, startPoint y: 117, endPoint x: 828, endPoint y: 114, distance: 273.7
click at [267, 23] on icon "save" at bounding box center [271, 20] width 19 height 19
click at [641, 20] on icon "publish" at bounding box center [636, 20] width 19 height 19
